Goal: Find specific page/section: Find specific page/section

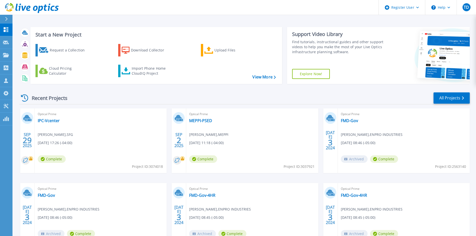
click at [51, 117] on span "Optical Prime" at bounding box center [101, 115] width 126 height 6
click at [51, 120] on link "IPC-Vcenter" at bounding box center [49, 120] width 22 height 5
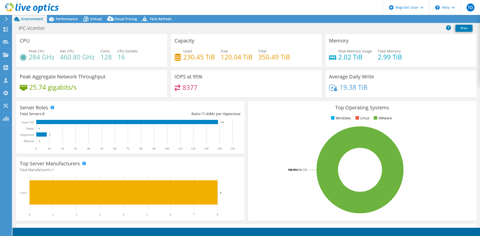
select select "USD"
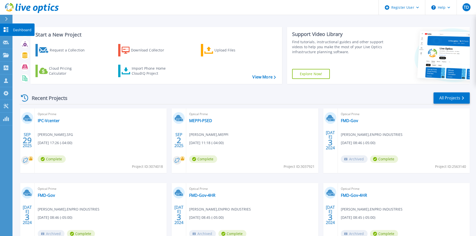
click at [6, 28] on icon at bounding box center [6, 29] width 6 height 5
click at [11, 80] on link "Customers Customers" at bounding box center [6, 81] width 13 height 13
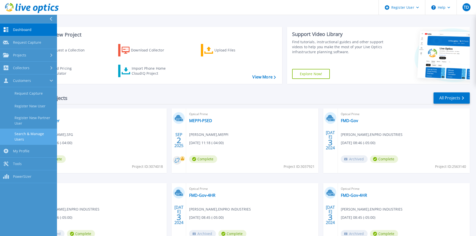
click at [45, 136] on link "Search & Manage Users" at bounding box center [28, 137] width 57 height 16
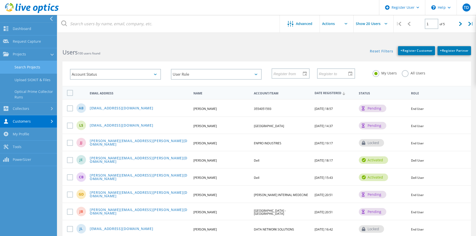
click at [27, 70] on link "Search Projects" at bounding box center [28, 67] width 57 height 13
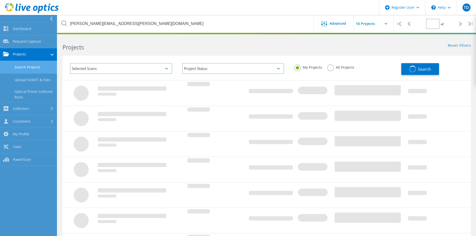
type input "1"
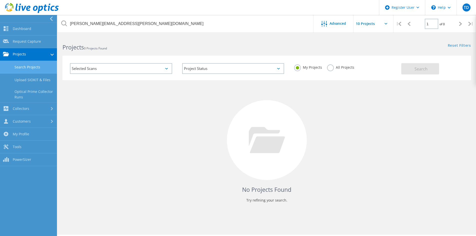
click at [329, 69] on label "All Projects" at bounding box center [340, 67] width 27 height 5
click at [0, 0] on input "All Projects" at bounding box center [0, 0] width 0 height 0
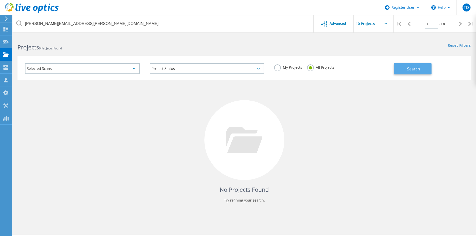
click at [398, 68] on button "Search" at bounding box center [413, 68] width 38 height 11
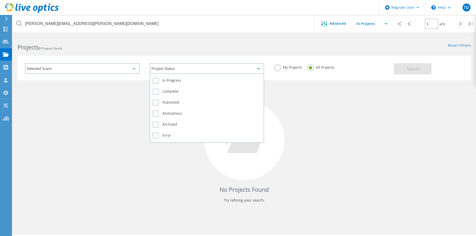
click at [173, 69] on div "Project Status" at bounding box center [207, 68] width 115 height 11
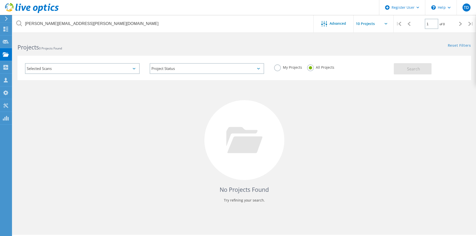
click at [93, 71] on div "Selected Scans" at bounding box center [82, 68] width 115 height 11
